Goal: Complete application form: Complete application form

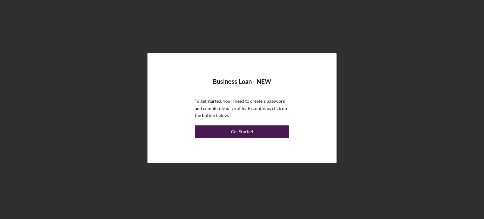
click at [243, 134] on div "Get Started" at bounding box center [242, 131] width 22 height 13
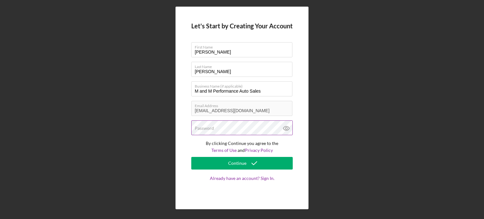
click at [237, 127] on div "Password" at bounding box center [241, 128] width 101 height 16
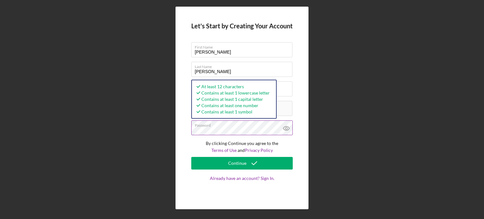
click at [286, 128] on icon at bounding box center [286, 128] width 2 height 2
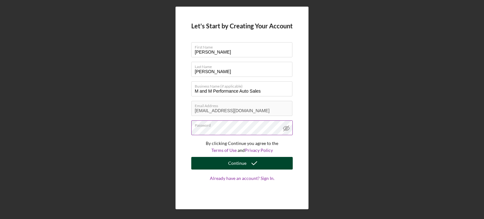
click at [246, 162] on icon "submit" at bounding box center [254, 163] width 16 height 16
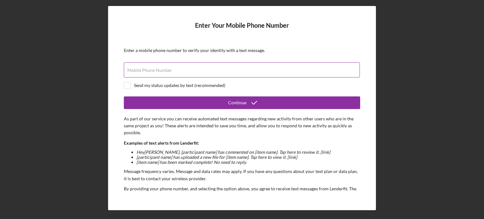
click at [187, 70] on input "Mobile Phone Number" at bounding box center [242, 69] width 236 height 15
type input "[PHONE_NUMBER]"
click at [126, 84] on input "checkbox" at bounding box center [127, 85] width 6 height 6
checkbox input "true"
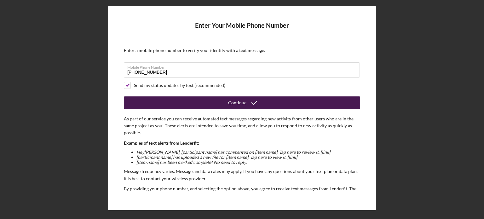
click at [238, 101] on div "Continue" at bounding box center [237, 102] width 18 height 13
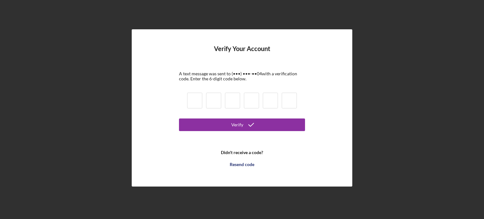
click at [195, 101] on input at bounding box center [194, 101] width 15 height 16
type input "8"
type input "0"
type input "7"
type input "1"
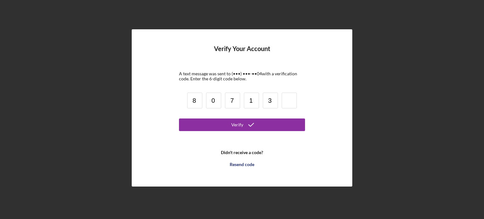
type input "3"
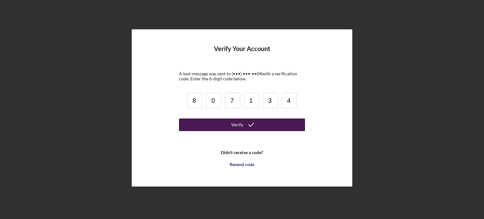
type input "4"
click at [229, 123] on button "Verify" at bounding box center [242, 124] width 126 height 13
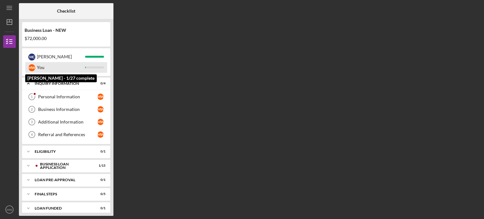
click at [43, 66] on div "You" at bounding box center [61, 67] width 48 height 11
click at [62, 67] on div "You" at bounding box center [61, 67] width 48 height 11
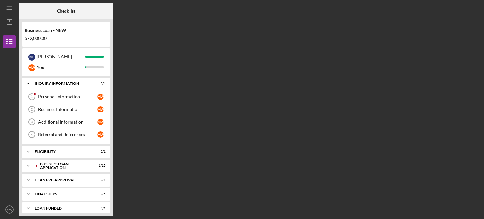
click at [139, 77] on div "Checklist Business Loan - NEW $72,000.00 M C [PERSON_NAME] [PERSON_NAME] You Ic…" at bounding box center [250, 109] width 462 height 213
click at [65, 95] on div "Personal Information" at bounding box center [67, 96] width 59 height 5
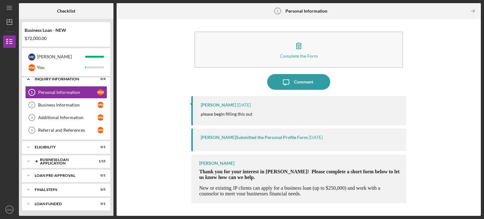
scroll to position [5, 0]
click at [362, 110] on div "[PERSON_NAME] [DATE] please begin filling this out" at bounding box center [298, 110] width 215 height 29
click at [280, 200] on div "[PERSON_NAME] Thank you for your interest in [PERSON_NAME]! Please complete a s…" at bounding box center [298, 178] width 215 height 49
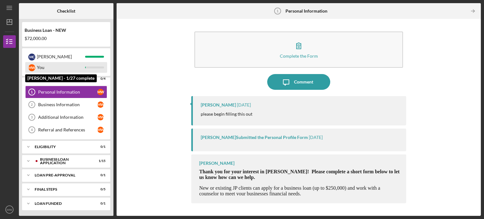
click at [84, 64] on div "You" at bounding box center [61, 67] width 48 height 11
click at [92, 67] on div at bounding box center [94, 67] width 19 height 2
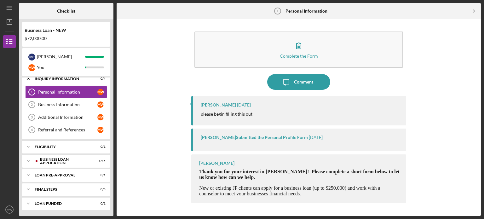
click at [86, 39] on div "$72,000.00" at bounding box center [66, 38] width 83 height 5
click at [116, 78] on div "Checklist Business Loan - NEW $72,000.00 M C [PERSON_NAME] [PERSON_NAME] You Ic…" at bounding box center [250, 109] width 462 height 213
click at [71, 80] on div "INQUIRY INFORMATION" at bounding box center [69, 79] width 68 height 4
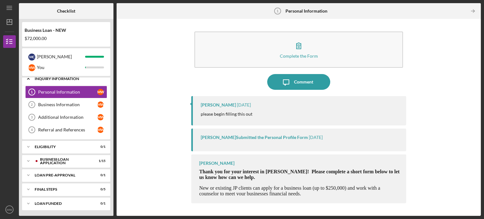
scroll to position [0, 0]
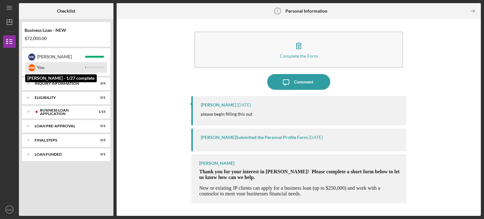
click at [96, 66] on div "M W You" at bounding box center [66, 67] width 82 height 11
click at [37, 67] on div "You" at bounding box center [61, 67] width 48 height 11
click at [98, 66] on div "M W You" at bounding box center [66, 67] width 82 height 11
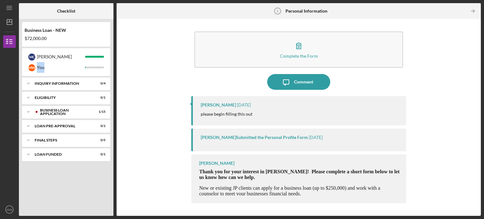
drag, startPoint x: 112, startPoint y: 57, endPoint x: 113, endPoint y: 75, distance: 18.1
click at [113, 75] on div "Checklist Business Loan - NEW $72,000.00 M C [PERSON_NAME] [PERSON_NAME] You Ic…" at bounding box center [250, 109] width 462 height 213
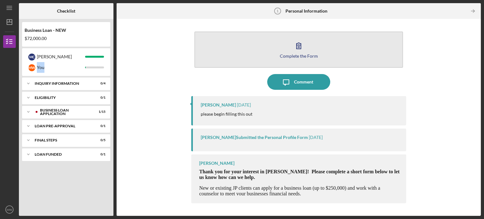
click at [313, 50] on button "Complete the Form Form" at bounding box center [298, 50] width 209 height 36
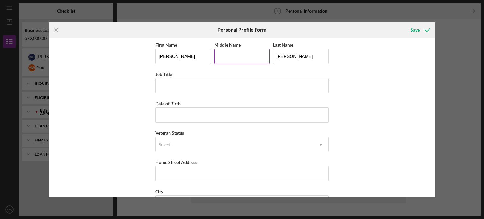
click at [242, 56] on input "Middle Name" at bounding box center [242, 56] width 56 height 15
type input "[PERSON_NAME]"
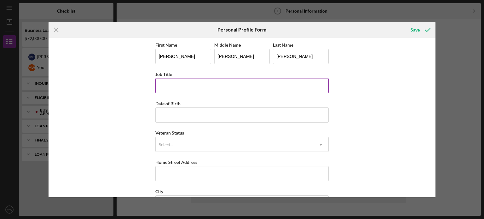
click at [204, 87] on input "Job Title" at bounding box center [241, 85] width 173 height 15
type input "Owner"
click at [192, 114] on input "Date of Birth" at bounding box center [241, 114] width 173 height 15
type input "[DATE]"
click at [196, 140] on div "Select..." at bounding box center [235, 144] width 158 height 14
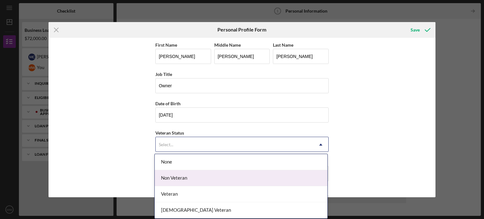
click at [176, 177] on div "Non Veteran" at bounding box center [241, 178] width 173 height 16
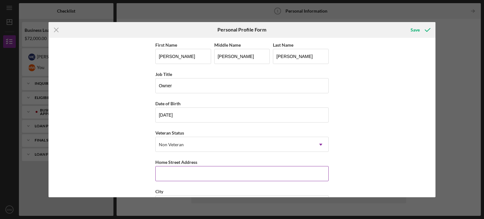
click at [166, 169] on input "Home Street Address" at bounding box center [241, 173] width 173 height 15
type input "[STREET_ADDRESS]"
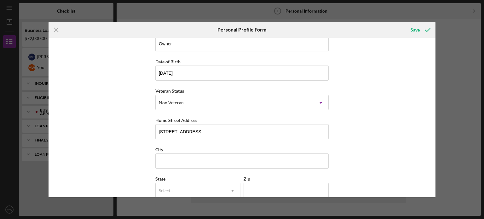
scroll to position [50, 0]
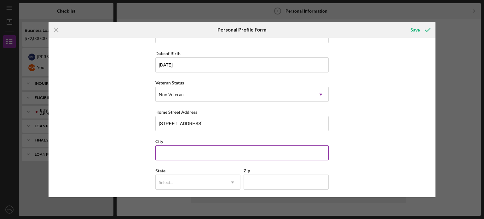
click at [178, 154] on input "City" at bounding box center [241, 152] width 173 height 15
type input "Saint Louis"
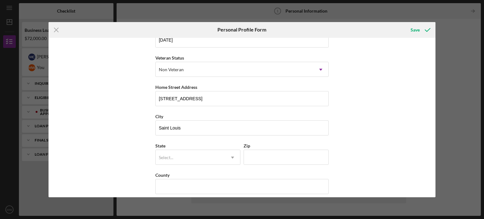
scroll to position [80, 0]
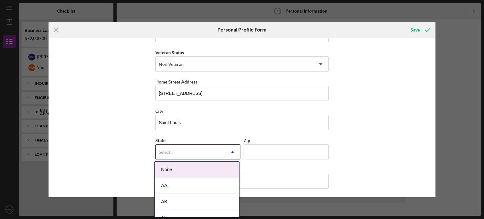
click at [189, 149] on div "Select..." at bounding box center [190, 152] width 69 height 14
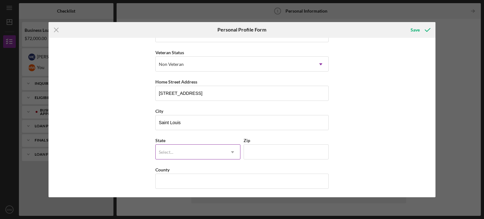
click at [190, 149] on div "Select..." at bounding box center [190, 152] width 69 height 14
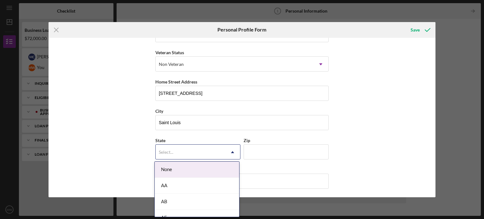
click at [233, 150] on icon "Icon/Dropdown Arrow" at bounding box center [232, 152] width 15 height 15
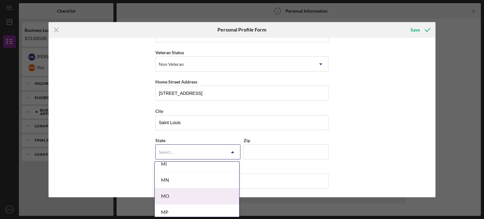
click at [168, 196] on div "MO" at bounding box center [197, 196] width 84 height 16
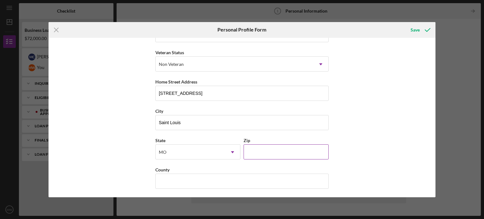
click at [259, 146] on input "Zip" at bounding box center [286, 151] width 85 height 15
type input "63104"
click at [212, 178] on input "County" at bounding box center [241, 181] width 173 height 15
type input "[GEOGRAPHIC_DATA]"
type input "MO"
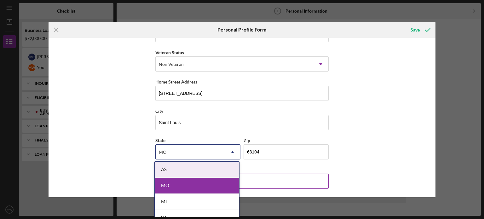
click at [273, 180] on input "[GEOGRAPHIC_DATA]" at bounding box center [241, 181] width 173 height 15
click at [267, 179] on input "[GEOGRAPHIC_DATA]" at bounding box center [241, 181] width 173 height 15
click at [183, 185] on div "MO" at bounding box center [197, 186] width 84 height 16
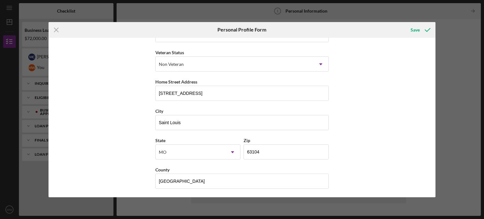
drag, startPoint x: 433, startPoint y: 105, endPoint x: 441, endPoint y: 124, distance: 20.6
click at [441, 124] on div "Icon/Menu Close Personal Profile Form Save First Name [PERSON_NAME] Middle Name…" at bounding box center [242, 109] width 484 height 219
click at [384, 134] on div "First Name [PERSON_NAME] Middle Name [PERSON_NAME] Last Name [PERSON_NAME] Job …" at bounding box center [242, 117] width 387 height 159
click at [393, 141] on div "First Name [PERSON_NAME] Middle Name [PERSON_NAME] Last Name [PERSON_NAME] Job …" at bounding box center [242, 117] width 387 height 159
click at [417, 31] on div "Save" at bounding box center [415, 30] width 9 height 13
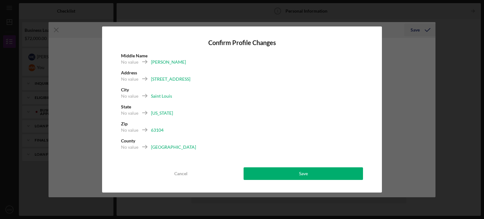
click at [417, 31] on div "Confirm Profile Changes Middle Name No value [PERSON_NAME] Address No value [ST…" at bounding box center [242, 109] width 484 height 219
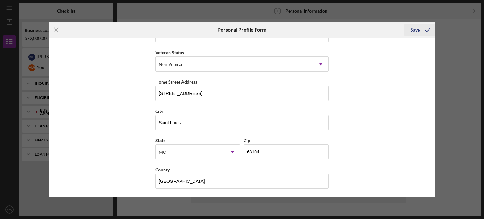
click at [414, 26] on div "Save" at bounding box center [415, 30] width 9 height 13
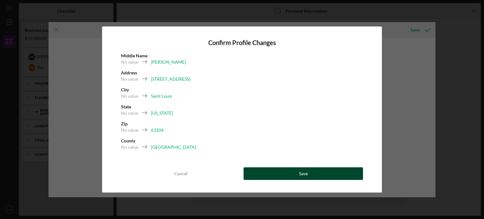
click at [310, 177] on button "Save" at bounding box center [303, 173] width 119 height 13
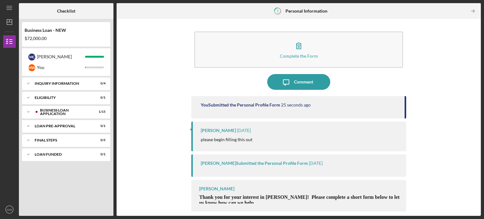
click at [340, 126] on div "[PERSON_NAME] [DATE] please begin filling this out" at bounding box center [298, 136] width 215 height 29
click at [246, 141] on p "please begin filling this out" at bounding box center [227, 139] width 52 height 7
click at [264, 200] on p "Thank you for your interest in [PERSON_NAME]! Please complete a short form belo…" at bounding box center [299, 199] width 201 height 11
click at [287, 195] on span "Thank you for your interest in [PERSON_NAME]! Please complete a short form belo…" at bounding box center [299, 199] width 200 height 11
click at [205, 161] on div "[PERSON_NAME] Submitted the Personal Profile Form" at bounding box center [254, 163] width 107 height 5
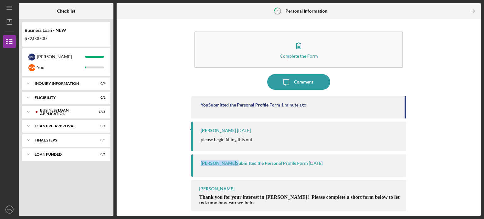
drag, startPoint x: 237, startPoint y: 160, endPoint x: 201, endPoint y: 162, distance: 35.7
click at [201, 162] on div "[PERSON_NAME] Submitted the Personal Profile Form [DATE]" at bounding box center [298, 165] width 215 height 22
copy div "[PERSON_NAME]"
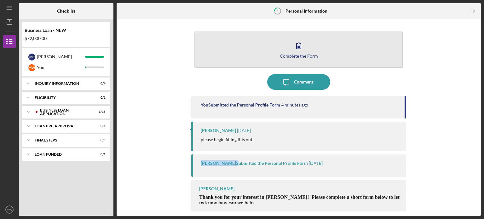
click at [311, 47] on button "Complete the Form Form" at bounding box center [298, 50] width 209 height 36
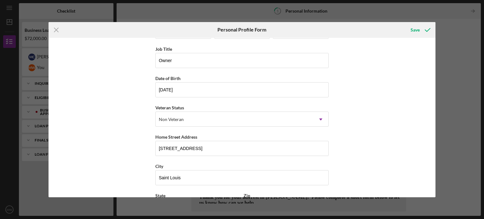
scroll to position [80, 0]
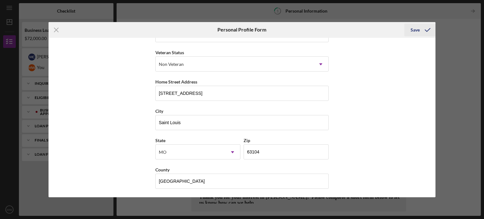
click at [412, 29] on div "Save" at bounding box center [415, 30] width 9 height 13
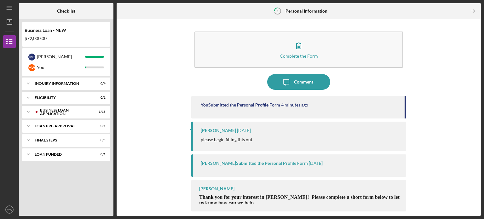
click at [255, 142] on div "please begin filling this out" at bounding box center [300, 139] width 199 height 7
click at [239, 141] on p "please begin filling this out" at bounding box center [227, 139] width 52 height 7
click at [230, 129] on div "[PERSON_NAME]" at bounding box center [218, 130] width 35 height 5
drag, startPoint x: 361, startPoint y: 199, endPoint x: 353, endPoint y: 198, distance: 8.2
click at [353, 198] on span "Thank you for your interest in [PERSON_NAME]! Please complete a short form belo…" at bounding box center [299, 199] width 200 height 11
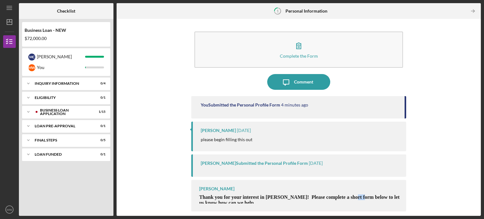
click at [353, 198] on span "Thank you for your interest in [PERSON_NAME]! Please complete a short form belo…" at bounding box center [299, 199] width 200 height 11
click at [295, 109] on div "You Submitted the Personal Profile Form 4 minutes ago" at bounding box center [298, 107] width 215 height 22
click at [282, 107] on div "You Submitted the Personal Profile Form 4 minutes ago" at bounding box center [298, 107] width 215 height 22
click at [251, 128] on time "[DATE]" at bounding box center [244, 130] width 14 height 5
click at [238, 170] on div "[PERSON_NAME] Submitted the Personal Profile Form [DATE]" at bounding box center [298, 165] width 215 height 22
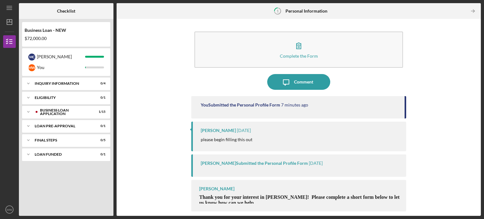
click at [246, 141] on p "please begin filling this out" at bounding box center [227, 139] width 52 height 7
click at [265, 136] on div "[PERSON_NAME] [DATE] please begin filling this out" at bounding box center [298, 136] width 215 height 29
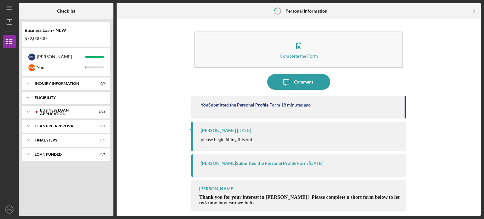
click at [53, 97] on div "ELIGIBILITY" at bounding box center [69, 98] width 68 height 4
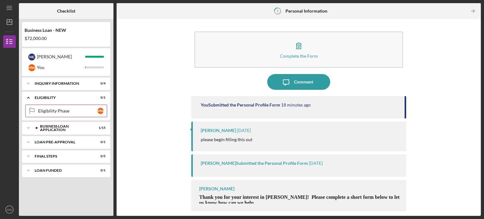
click at [59, 109] on div "Eligibility Phase" at bounding box center [67, 110] width 59 height 5
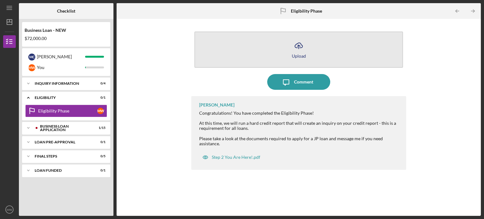
click at [303, 49] on icon "Icon/Upload" at bounding box center [299, 46] width 16 height 16
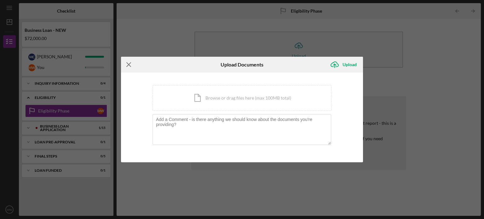
click at [128, 65] on line at bounding box center [129, 64] width 4 height 4
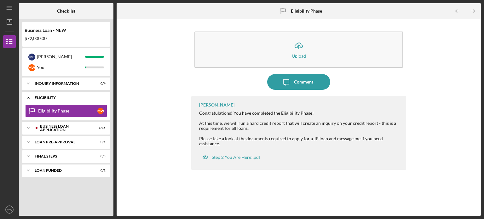
click at [52, 95] on div "Icon/Expander ELIGIBILITY 0 / 1" at bounding box center [66, 97] width 88 height 13
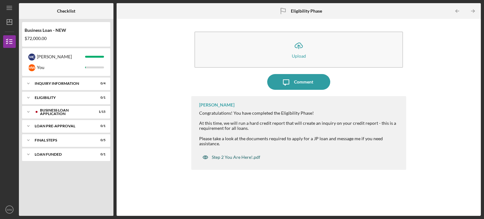
click at [233, 157] on div "Step 2 You Are Here!.pdf" at bounding box center [236, 157] width 49 height 5
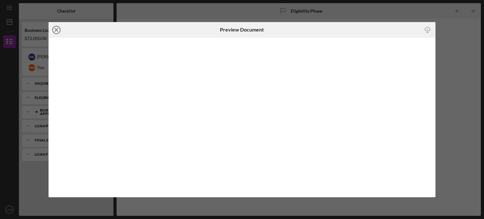
click at [57, 28] on icon "Icon/Close" at bounding box center [57, 30] width 16 height 16
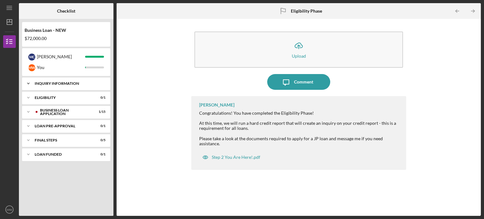
click at [56, 85] on div "Icon/Expander INQUIRY INFORMATION 0 / 4" at bounding box center [66, 83] width 88 height 13
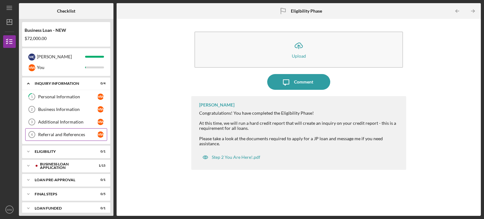
click at [70, 137] on link "Referral and References 4 [PERSON_NAME] and References M W" at bounding box center [66, 134] width 82 height 13
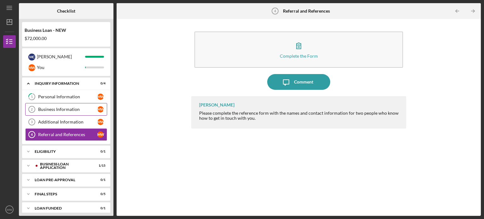
click at [80, 107] on div "Business Information" at bounding box center [67, 109] width 59 height 5
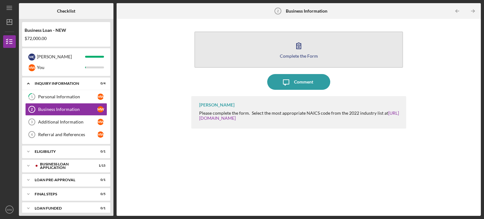
click at [300, 41] on icon "button" at bounding box center [299, 46] width 16 height 16
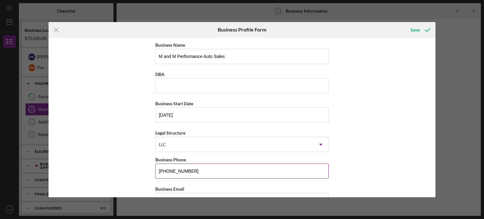
click at [191, 168] on input "[PHONE_NUMBER]" at bounding box center [241, 171] width 173 height 15
drag, startPoint x: 191, startPoint y: 168, endPoint x: 169, endPoint y: 169, distance: 22.1
click at [169, 169] on input "[PHONE_NUMBER]" at bounding box center [241, 171] width 173 height 15
type input "[PHONE_NUMBER]"
click at [170, 72] on div "DBA" at bounding box center [241, 74] width 173 height 8
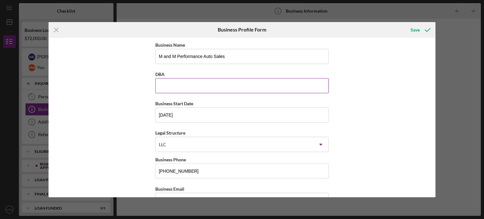
click at [201, 84] on input "DBA" at bounding box center [241, 85] width 173 height 15
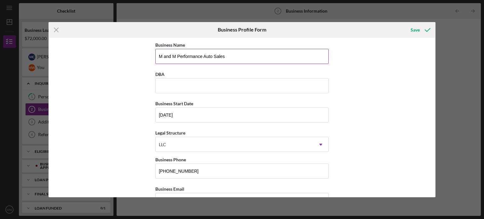
drag, startPoint x: 227, startPoint y: 56, endPoint x: 157, endPoint y: 52, distance: 69.8
click at [157, 52] on input "M and M Performance Auto Sales" at bounding box center [241, 56] width 173 height 15
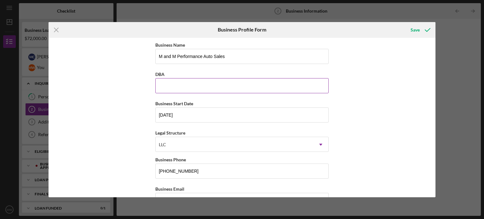
click at [193, 84] on input "DBA" at bounding box center [241, 85] width 173 height 15
paste input "M and M Performance Auto Sales"
drag, startPoint x: 193, startPoint y: 84, endPoint x: 196, endPoint y: 116, distance: 31.9
type input "M and M Performance Auto Sales"
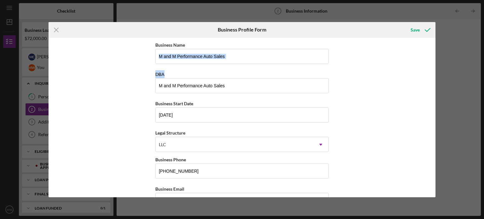
drag, startPoint x: 434, startPoint y: 63, endPoint x: 437, endPoint y: 83, distance: 19.8
click at [437, 83] on div "Icon/Menu Close Business Profile Form Save Business Name M and M Performance Au…" at bounding box center [242, 109] width 484 height 219
click at [407, 106] on div "Business Name M and M Performance Auto Sales DBA M and M Performance Auto Sales…" at bounding box center [242, 117] width 387 height 159
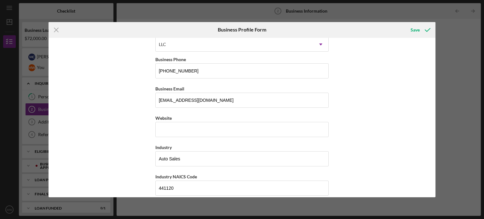
scroll to position [102, 0]
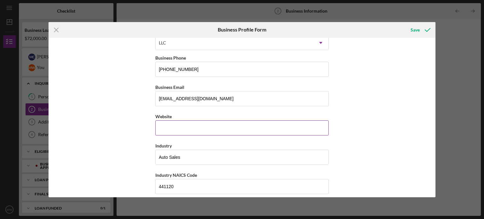
click at [228, 124] on input "Website" at bounding box center [241, 127] width 173 height 15
type input "NA"
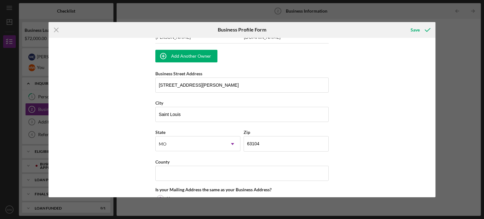
scroll to position [440, 0]
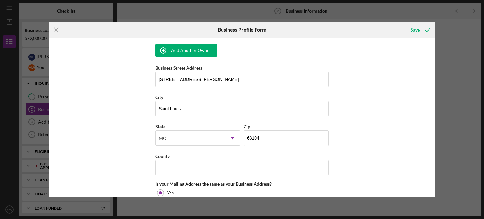
click at [441, 151] on div "Icon/Menu Close Business Profile Form Save Business Name M and M Performance Au…" at bounding box center [242, 109] width 484 height 219
click at [268, 138] on input "63104" at bounding box center [286, 137] width 85 height 15
type input "63113"
click at [366, 115] on div "Business Name M and M Performance Auto Sales DBA M and M Performance Auto Sales…" at bounding box center [242, 117] width 387 height 159
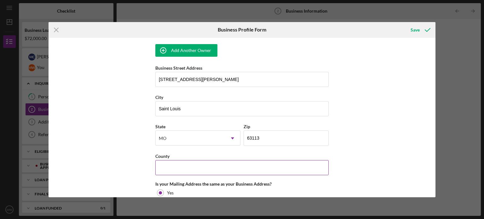
click at [174, 164] on input "County" at bounding box center [241, 167] width 173 height 15
type input "[GEOGRAPHIC_DATA]"
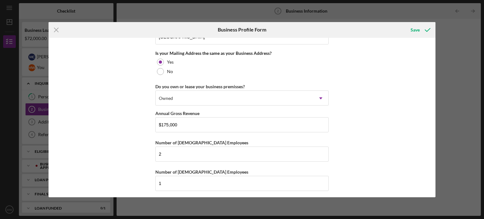
scroll to position [572, 0]
drag, startPoint x: 436, startPoint y: 173, endPoint x: 439, endPoint y: 183, distance: 10.5
click at [439, 183] on div "Icon/Menu Close Business Profile Form Save Business Name M and M Performance Au…" at bounding box center [242, 109] width 484 height 219
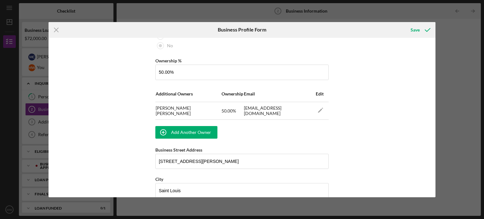
scroll to position [359, 0]
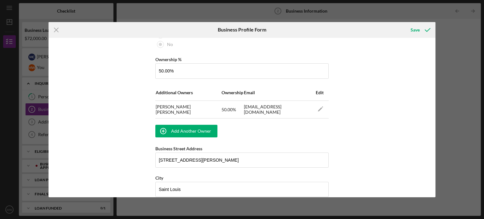
drag, startPoint x: 450, startPoint y: 124, endPoint x: 450, endPoint y: 131, distance: 6.3
click at [450, 131] on div "Icon/Menu Close Business Profile Form Save Business Name M and M Performance Au…" at bounding box center [242, 109] width 484 height 219
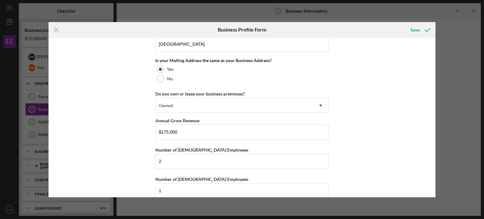
scroll to position [572, 0]
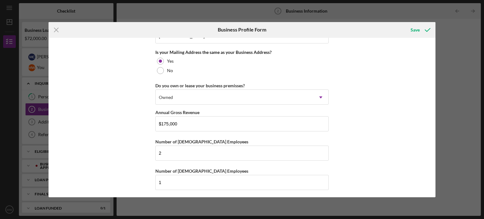
click at [437, 166] on div "Icon/Menu Close Business Profile Form Save Business Name M and M Performance Au…" at bounding box center [242, 109] width 484 height 219
click at [414, 27] on div "Save" at bounding box center [415, 30] width 9 height 13
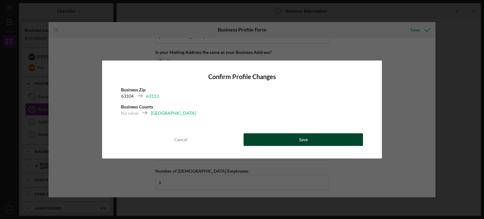
click at [303, 138] on div "Save" at bounding box center [303, 139] width 9 height 13
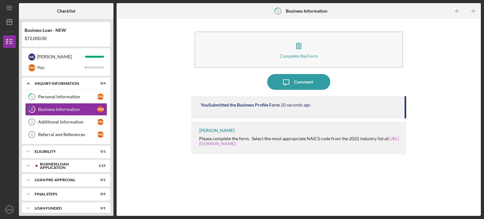
click at [237, 143] on link "[URL][DOMAIN_NAME]" at bounding box center [299, 141] width 200 height 10
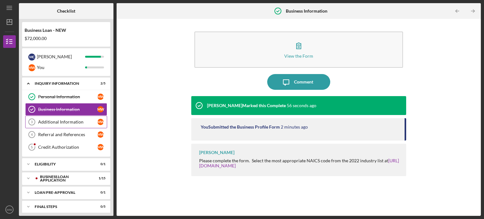
click at [78, 122] on div "Additional Information" at bounding box center [67, 121] width 59 height 5
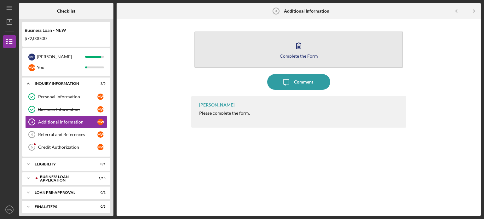
click at [299, 45] on icon "button" at bounding box center [299, 46] width 4 height 6
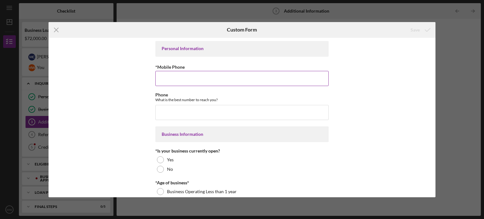
click at [215, 78] on input "*Mobile Phone" at bounding box center [241, 78] width 173 height 15
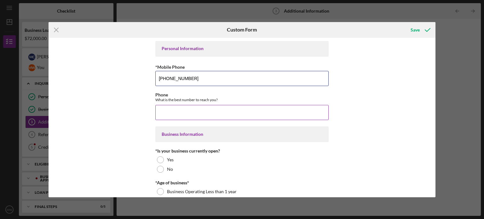
type input "[PHONE_NUMBER]"
click at [185, 112] on input "Phone" at bounding box center [241, 112] width 173 height 15
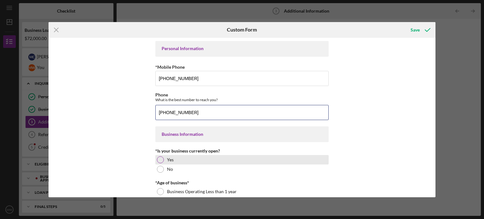
type input "[PHONE_NUMBER]"
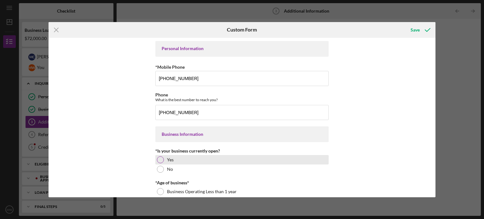
click at [160, 158] on div at bounding box center [160, 159] width 7 height 7
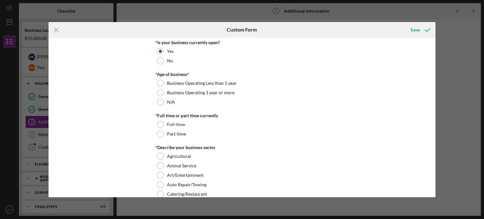
scroll to position [116, 0]
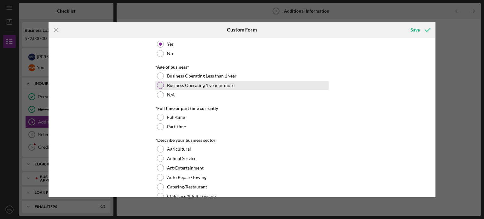
click at [160, 83] on div at bounding box center [160, 85] width 7 height 7
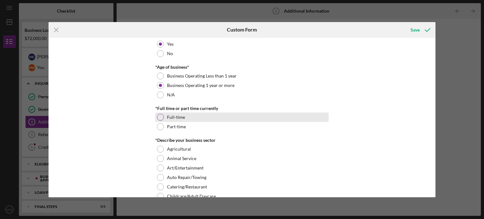
click at [215, 113] on div "Full-time" at bounding box center [241, 116] width 173 height 9
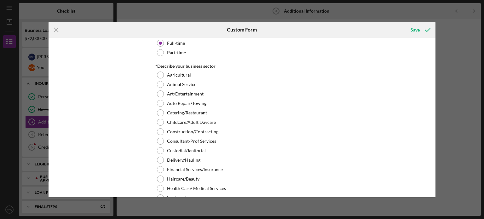
scroll to position [214, 0]
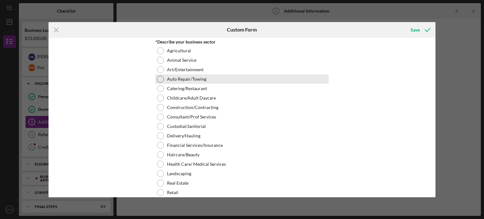
click at [159, 77] on div at bounding box center [160, 79] width 7 height 7
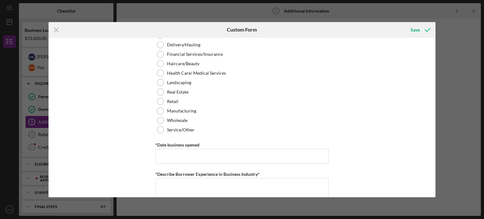
scroll to position [333, 0]
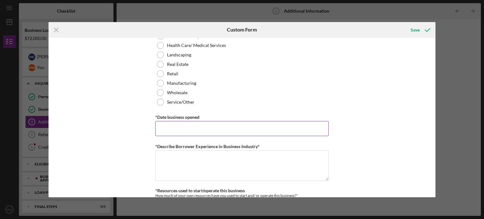
click at [181, 127] on input "*Date business opened" at bounding box center [241, 128] width 173 height 15
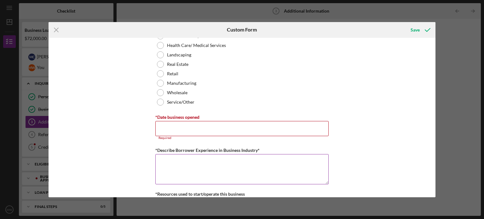
click at [172, 160] on textarea "*Describe Borrower Experience in Business Industry*" at bounding box center [241, 169] width 173 height 30
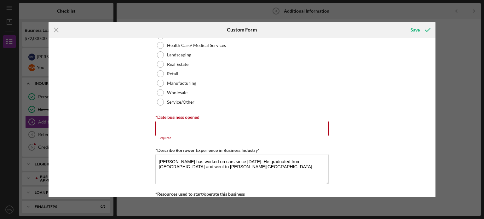
click at [429, 74] on div "Personal Information *Mobile Phone (314) 322-7004 Phone What is the best number…" at bounding box center [242, 117] width 387 height 159
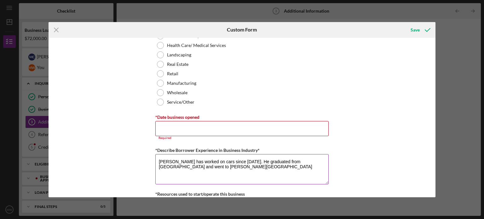
click at [231, 166] on textarea "Melvin has worked on cars since 1959. He graduated from Vashon High School and …" at bounding box center [241, 169] width 173 height 30
click at [194, 176] on textarea "Melvin has worked on cars since 1959. He graduated from Vashon High School and …" at bounding box center [241, 169] width 173 height 30
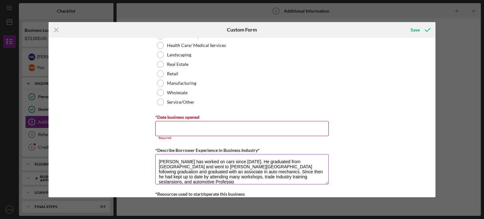
click at [197, 183] on textarea "Melvin has worked on cars since 1959. He graduated from Vashon High School and …" at bounding box center [241, 169] width 173 height 30
click at [197, 179] on textarea "Melvin has worked on cars since 1959. He graduated from Vashon High School and …" at bounding box center [241, 169] width 173 height 30
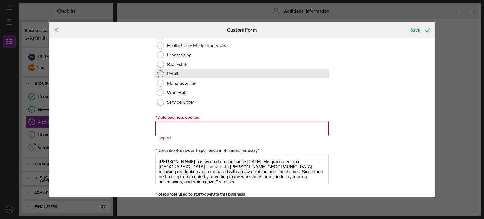
drag, startPoint x: 200, startPoint y: 177, endPoint x: 306, endPoint y: 77, distance: 145.5
click at [306, 77] on div "Retail" at bounding box center [241, 73] width 173 height 9
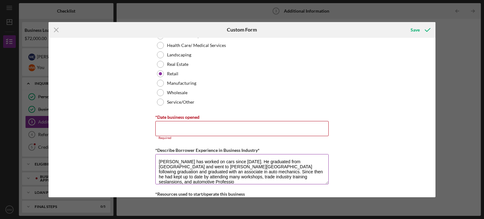
drag, startPoint x: 212, startPoint y: 176, endPoint x: 193, endPoint y: 175, distance: 18.6
click at [193, 175] on textarea "Melvin has worked on cars since 1959. He graduated from Vashon High School and …" at bounding box center [241, 169] width 173 height 30
click at [263, 176] on textarea "Melvin has worked on cars since 1959. He graduated from Vashon High School and …" at bounding box center [241, 169] width 173 height 30
click at [244, 177] on textarea "Melvin has worked on cars since 1959. He graduated from Vashon High School and …" at bounding box center [241, 169] width 173 height 30
click at [287, 177] on textarea "Melvin has worked on cars since 1959. He graduated from Vashon High School and …" at bounding box center [241, 169] width 173 height 30
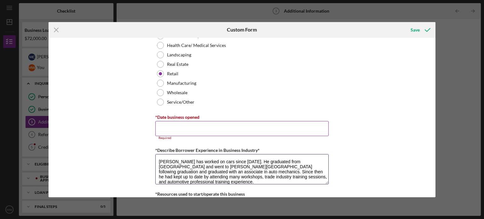
type textarea "Melvin has worked on cars since 1959. He graduated from Vashon High School and …"
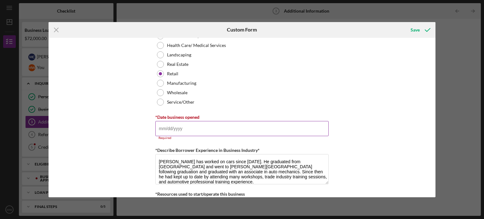
click at [173, 130] on input "*Date business opened" at bounding box center [241, 128] width 173 height 15
type input "1m/dd/yyyy"
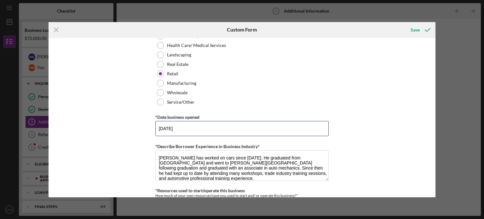
type input "11/15/1993"
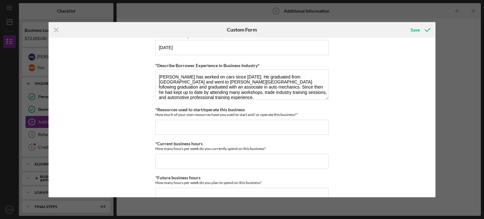
scroll to position [417, 0]
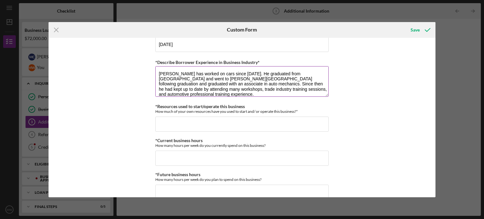
click at [303, 87] on textarea "Melvin has worked on cars since 1959. He graduated from Vashon High School and …" at bounding box center [241, 81] width 173 height 30
click at [313, 94] on textarea "Melvin has worked on cars since 1959. He graduated from Vashon High School and …" at bounding box center [241, 81] width 173 height 30
click at [300, 95] on textarea "Melvin has worked on cars since 1959. He graduated from Vashon High School and …" at bounding box center [241, 81] width 173 height 30
type textarea "Melvin has worked on cars since 1959. He graduated from Vashon High School and …"
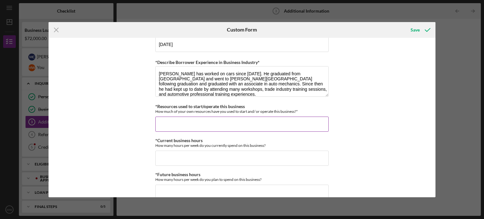
click at [246, 126] on input "*Resources used to start/operate this business" at bounding box center [241, 124] width 173 height 15
type input "$80"
drag, startPoint x: 183, startPoint y: 122, endPoint x: 146, endPoint y: 123, distance: 36.6
click at [146, 123] on div "Personal Information *Mobile Phone (314) 322-7004 Phone What is the best number…" at bounding box center [242, 117] width 387 height 159
type input "$8"
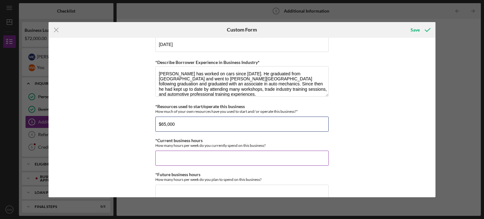
type input "$65,000"
click at [176, 161] on input "*Current business hours" at bounding box center [241, 158] width 173 height 15
type input "70"
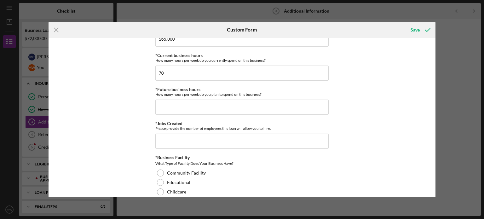
scroll to position [517, 0]
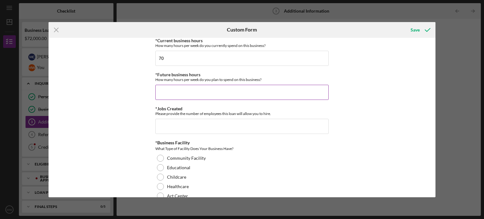
click at [173, 87] on input "*Future business hours" at bounding box center [241, 92] width 173 height 15
type input "4"
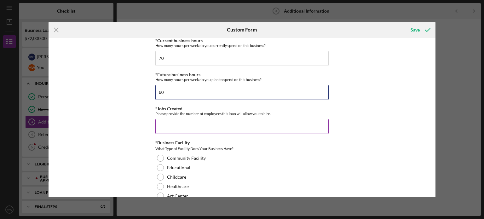
type input "60"
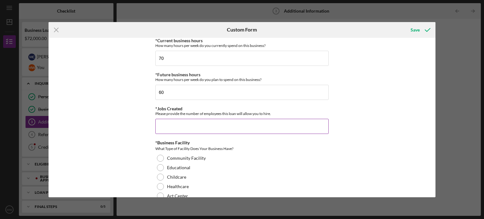
click at [174, 119] on input "*Jobs Created" at bounding box center [241, 126] width 173 height 15
click at [173, 123] on input "*Jobs Created" at bounding box center [241, 126] width 173 height 15
type input "2"
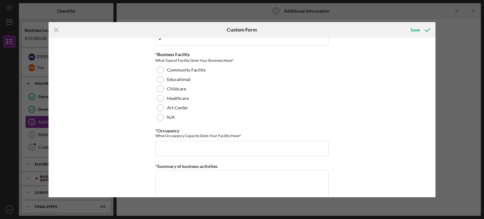
scroll to position [609, 0]
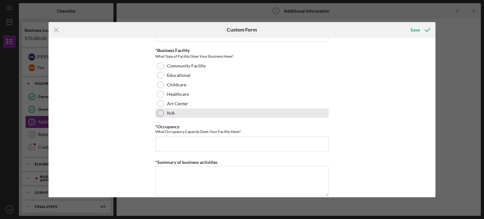
click at [211, 111] on div "N/A" at bounding box center [241, 112] width 173 height 9
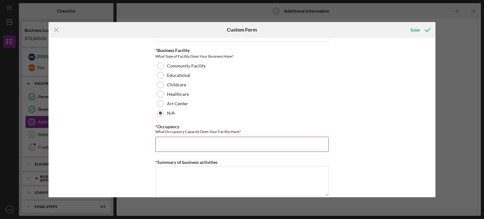
click at [204, 142] on input "*Occupancy" at bounding box center [241, 144] width 173 height 15
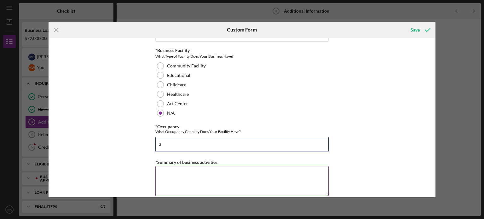
type input "3"
click at [229, 179] on textarea "*Summary of business activities" at bounding box center [241, 181] width 173 height 30
drag, startPoint x: 180, startPoint y: 172, endPoint x: 159, endPoint y: 170, distance: 21.3
click at [159, 170] on textarea "Automotive repair and sell" at bounding box center [241, 181] width 173 height 30
click at [214, 174] on textarea "Vehicle repair and sell" at bounding box center [241, 181] width 173 height 30
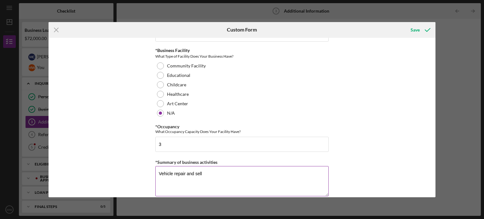
click at [184, 173] on textarea "Vehicle repair and sell" at bounding box center [241, 181] width 173 height 30
click at [251, 179] on textarea "Vehicle repair, purchase at auction, and sell" at bounding box center [241, 181] width 173 height 30
type textarea "Vehicle repair, purchase at auction, and sell."
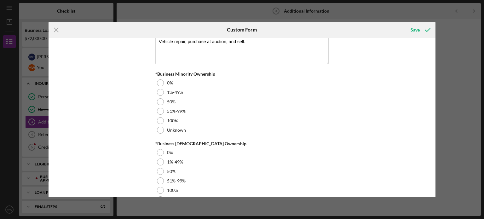
scroll to position [742, 0]
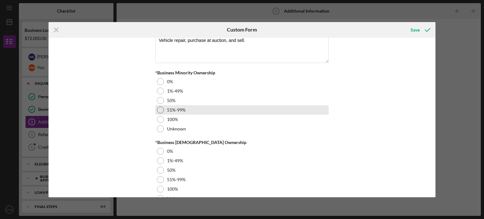
click at [155, 111] on div "51%-99%" at bounding box center [241, 109] width 173 height 9
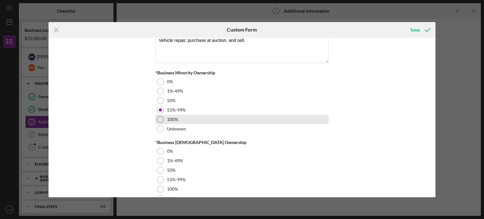
click at [161, 117] on div at bounding box center [160, 119] width 7 height 7
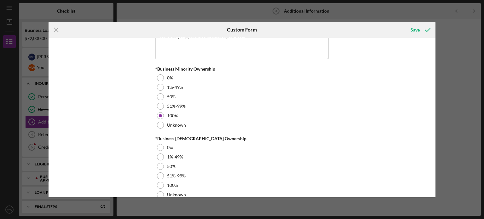
scroll to position [747, 0]
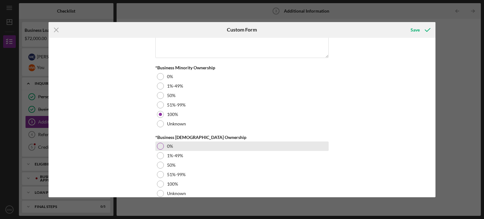
click at [158, 146] on div at bounding box center [160, 146] width 7 height 7
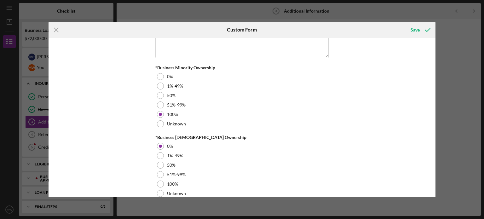
scroll to position [757, 0]
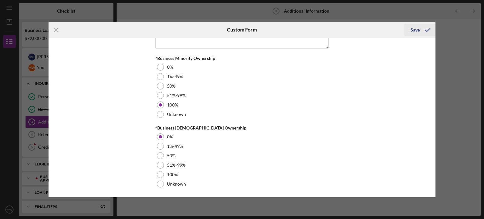
click at [412, 28] on div "Save" at bounding box center [415, 30] width 9 height 13
